Goal: Transaction & Acquisition: Purchase product/service

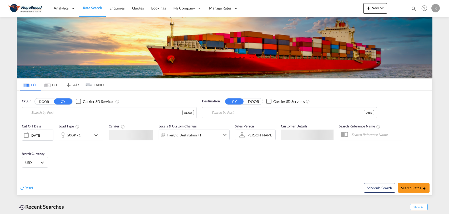
type input "[GEOGRAPHIC_DATA], [GEOGRAPHIC_DATA]"
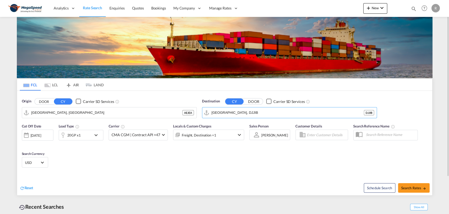
drag, startPoint x: 277, startPoint y: 113, endPoint x: 255, endPoint y: 105, distance: 23.5
click at [255, 105] on div "Destination CY DOOR Carrier SD Services [GEOGRAPHIC_DATA], DJJIB DJJIB" at bounding box center [289, 107] width 175 height 19
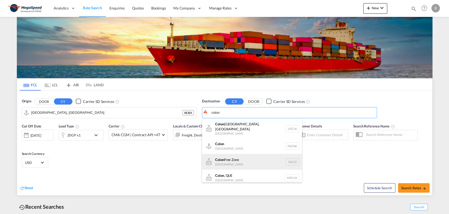
click at [275, 159] on div "Colon Free Zone [GEOGRAPHIC_DATA] PACFZ" at bounding box center [252, 162] width 100 height 16
type input "Colon Free Zone, PACFZ"
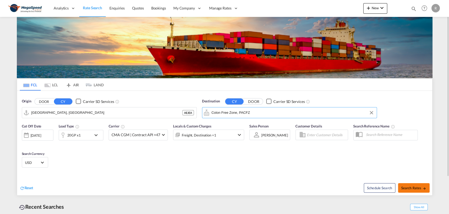
click at [414, 189] on span "Search Rates" at bounding box center [414, 187] width 25 height 4
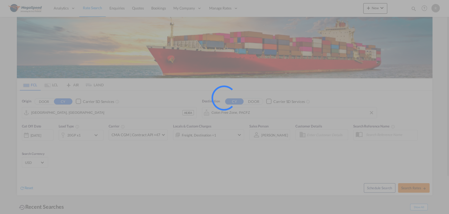
type input "AEJEA to PACFZ / [DATE]"
